Goal: Task Accomplishment & Management: Use online tool/utility

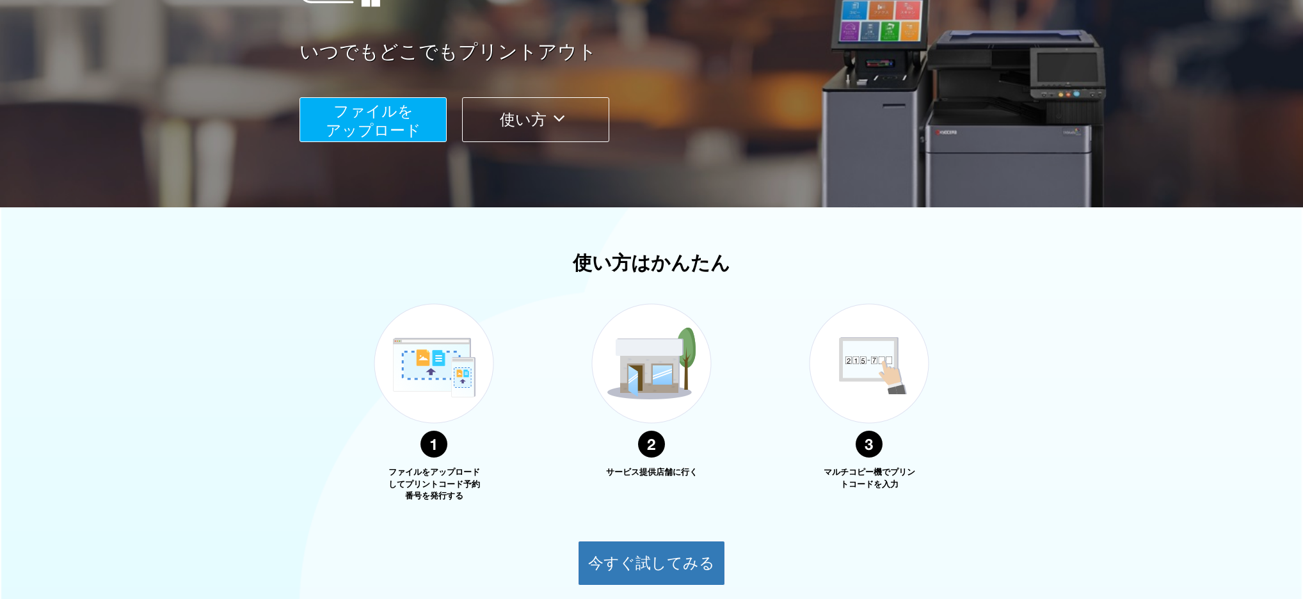
scroll to position [214, 0]
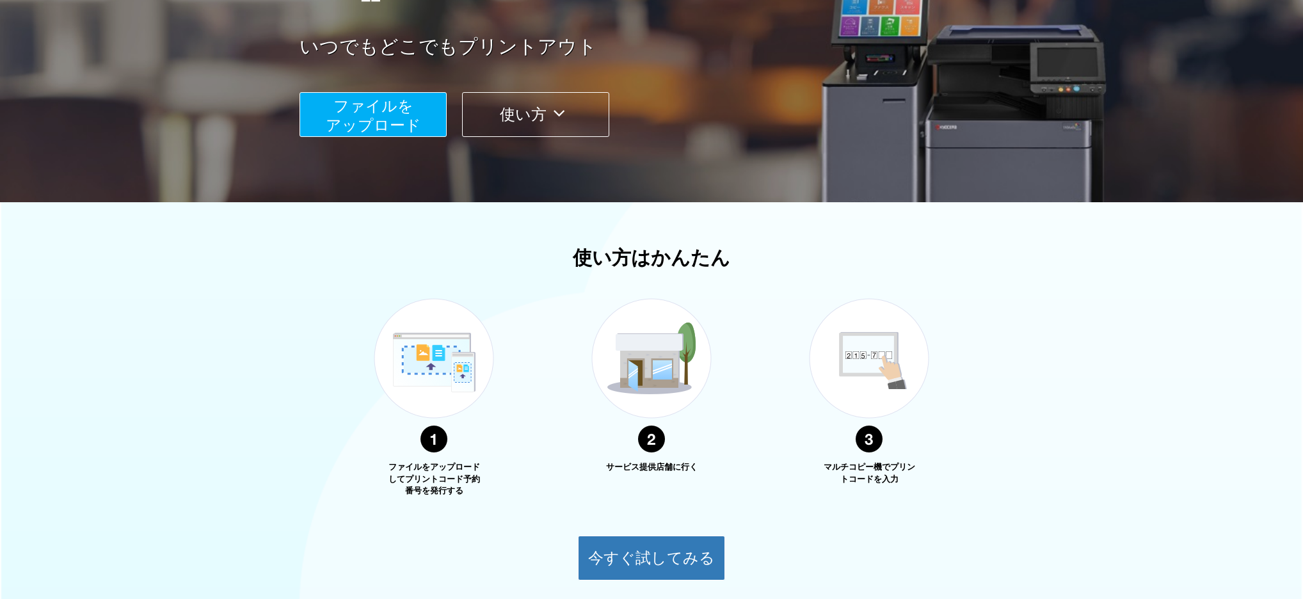
drag, startPoint x: 372, startPoint y: 135, endPoint x: 378, endPoint y: 129, distance: 8.6
click at [378, 129] on button "ファイルを ​​アップロード" at bounding box center [372, 114] width 147 height 45
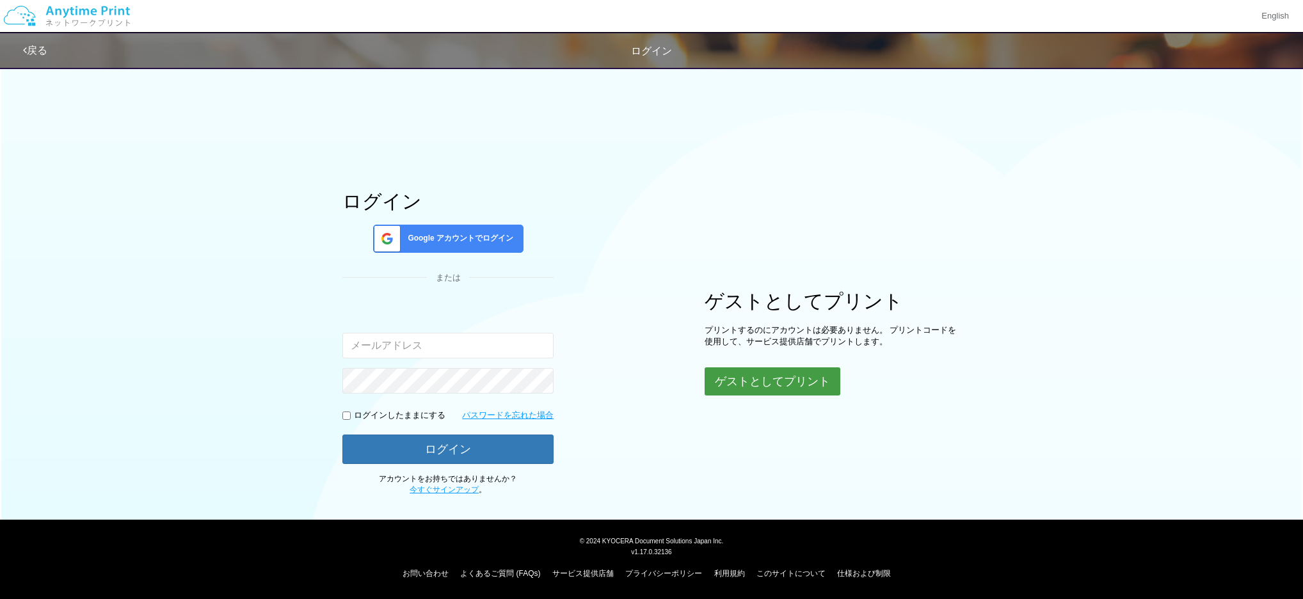
click at [751, 392] on button "ゲストとしてプリント" at bounding box center [773, 381] width 136 height 28
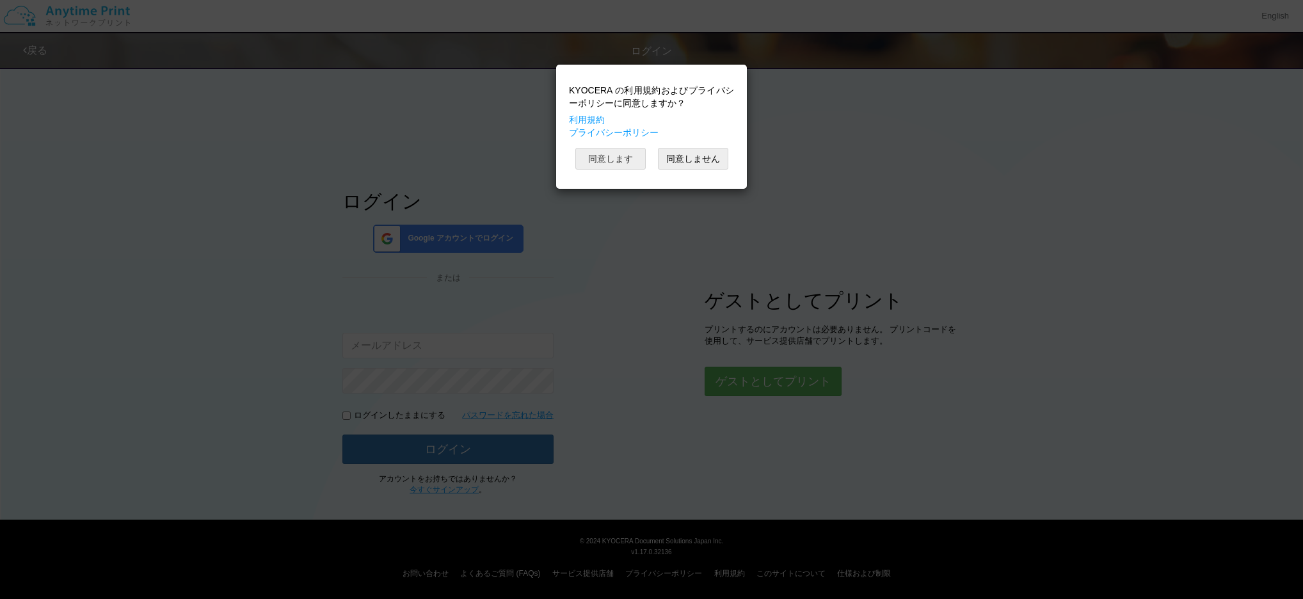
click at [630, 163] on button "同意します" at bounding box center [610, 159] width 70 height 22
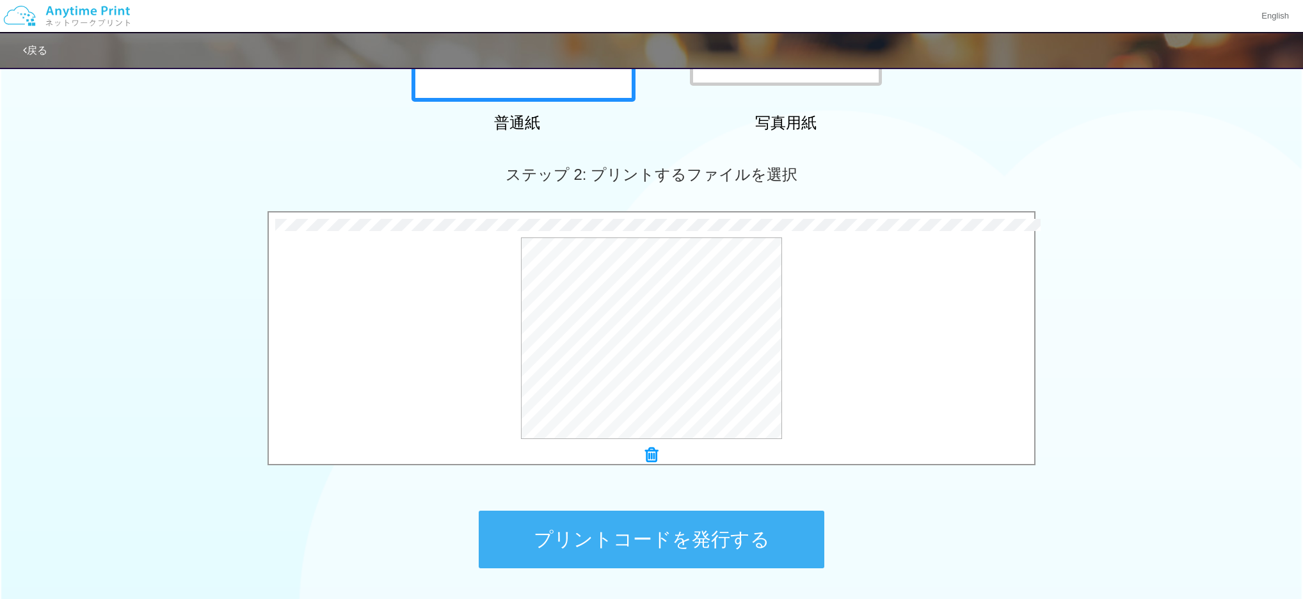
scroll to position [374, 0]
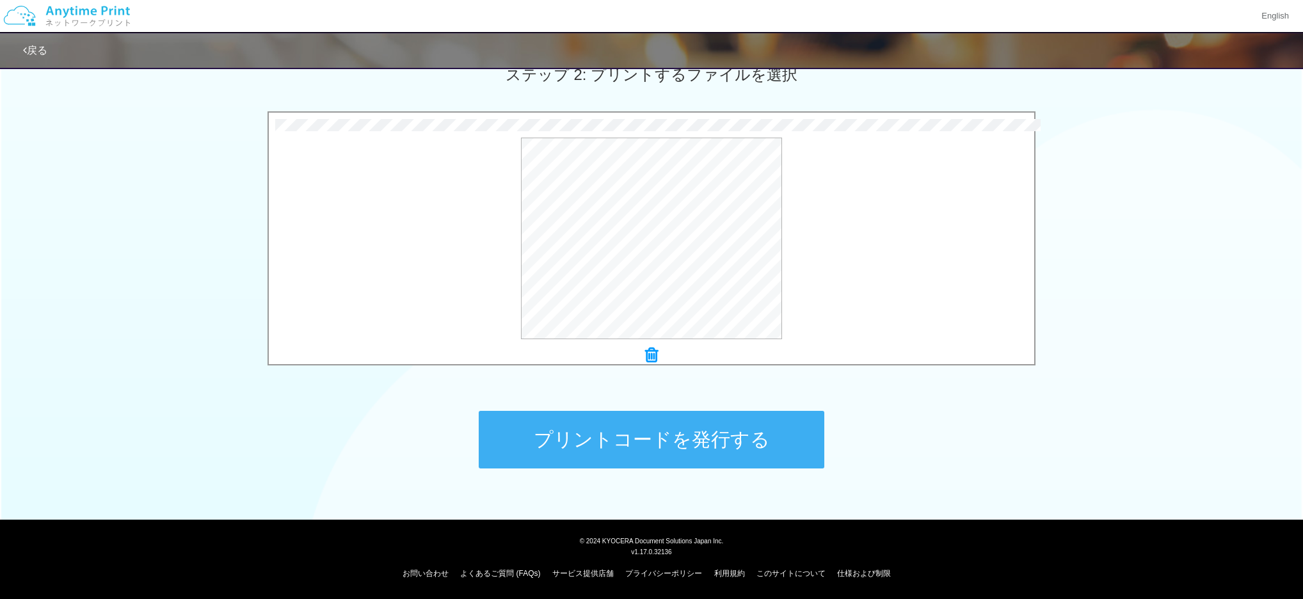
click at [644, 419] on button "プリントコードを発行する" at bounding box center [652, 440] width 346 height 58
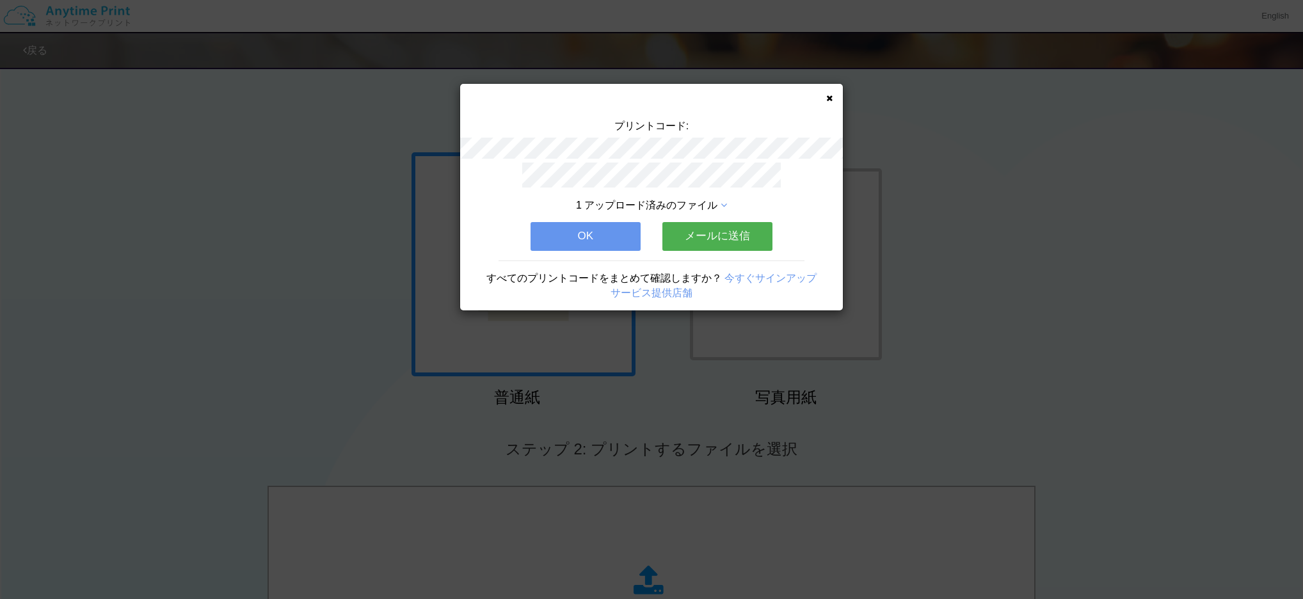
click at [688, 234] on button "メールに送信" at bounding box center [717, 236] width 110 height 28
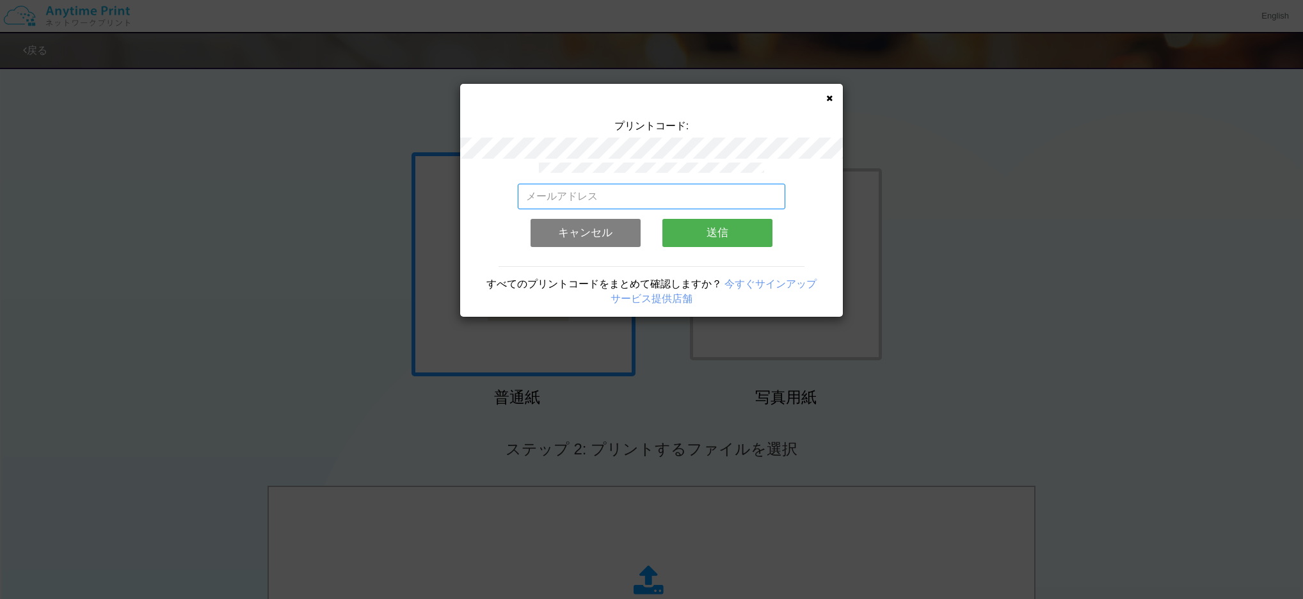
click at [632, 205] on input "email" at bounding box center [652, 197] width 268 height 26
type input "c"
type input "[EMAIL_ADDRESS][DOMAIN_NAME]"
click at [731, 236] on button "送信" at bounding box center [717, 233] width 110 height 28
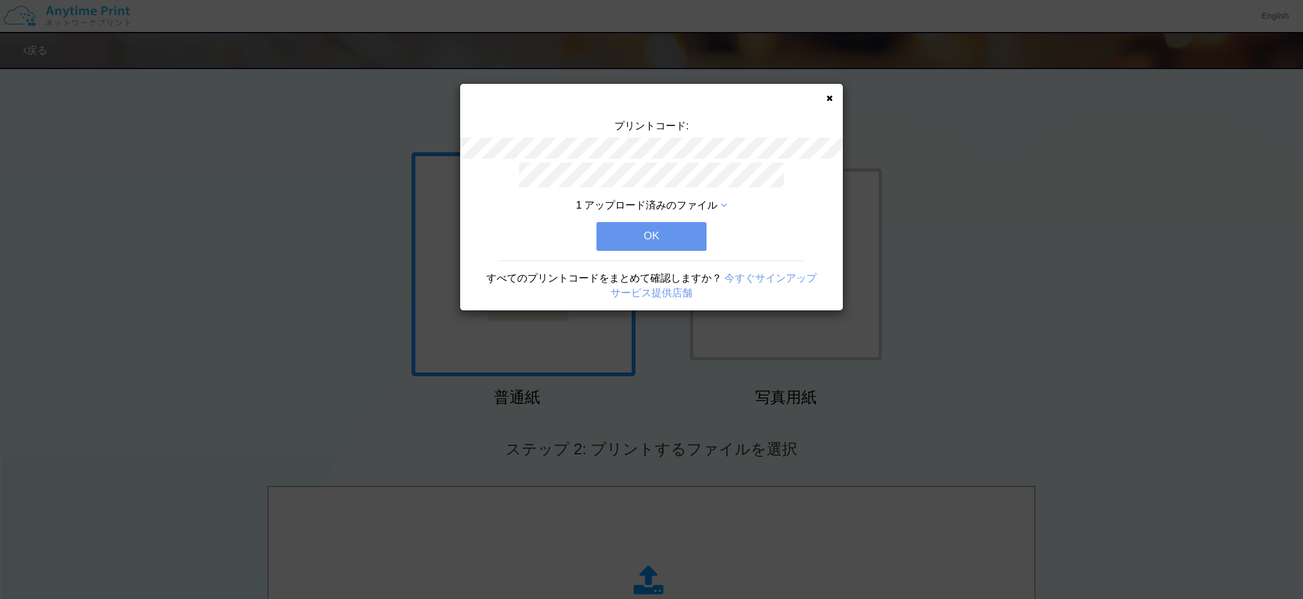
click at [684, 250] on button "OK" at bounding box center [651, 236] width 110 height 28
